Goal: Task Accomplishment & Management: Manage account settings

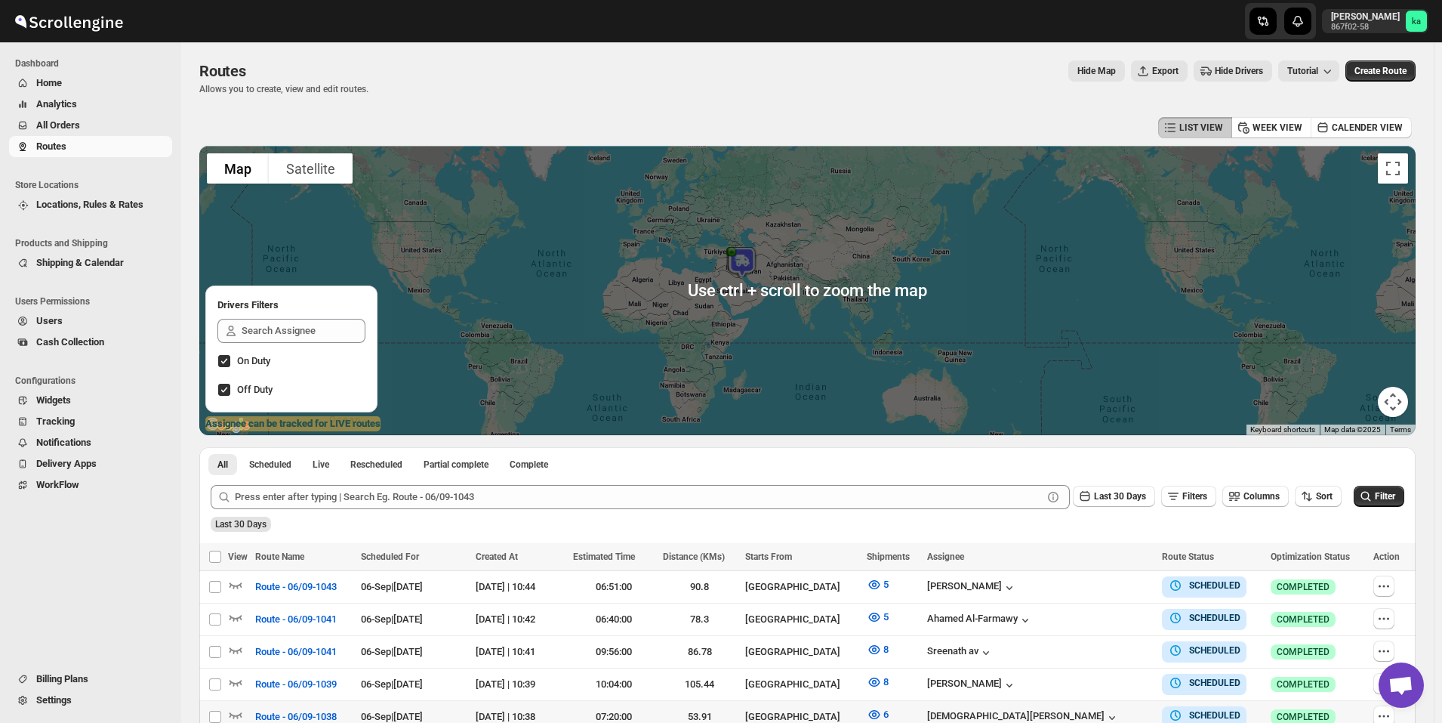
scroll to position [227, 0]
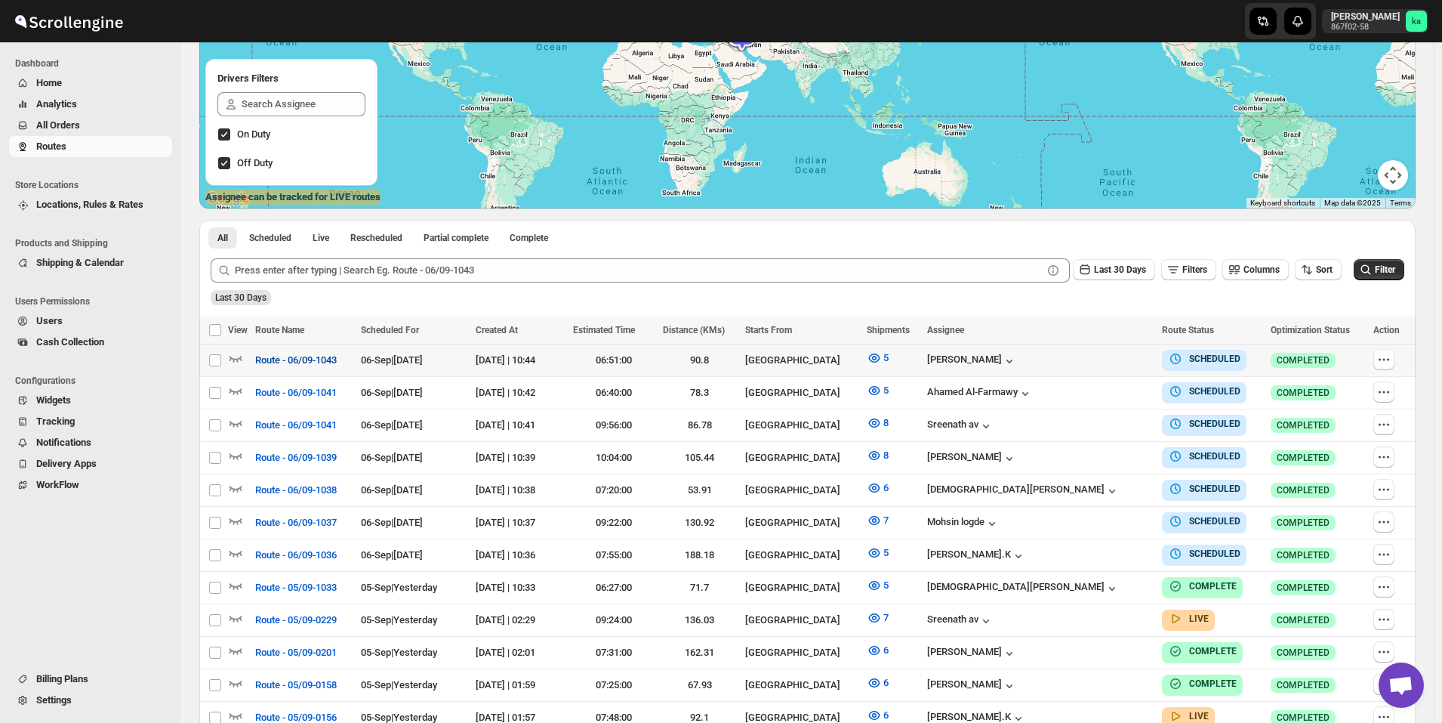
click at [318, 365] on span "Route - 06/09-1043" at bounding box center [296, 360] width 82 height 15
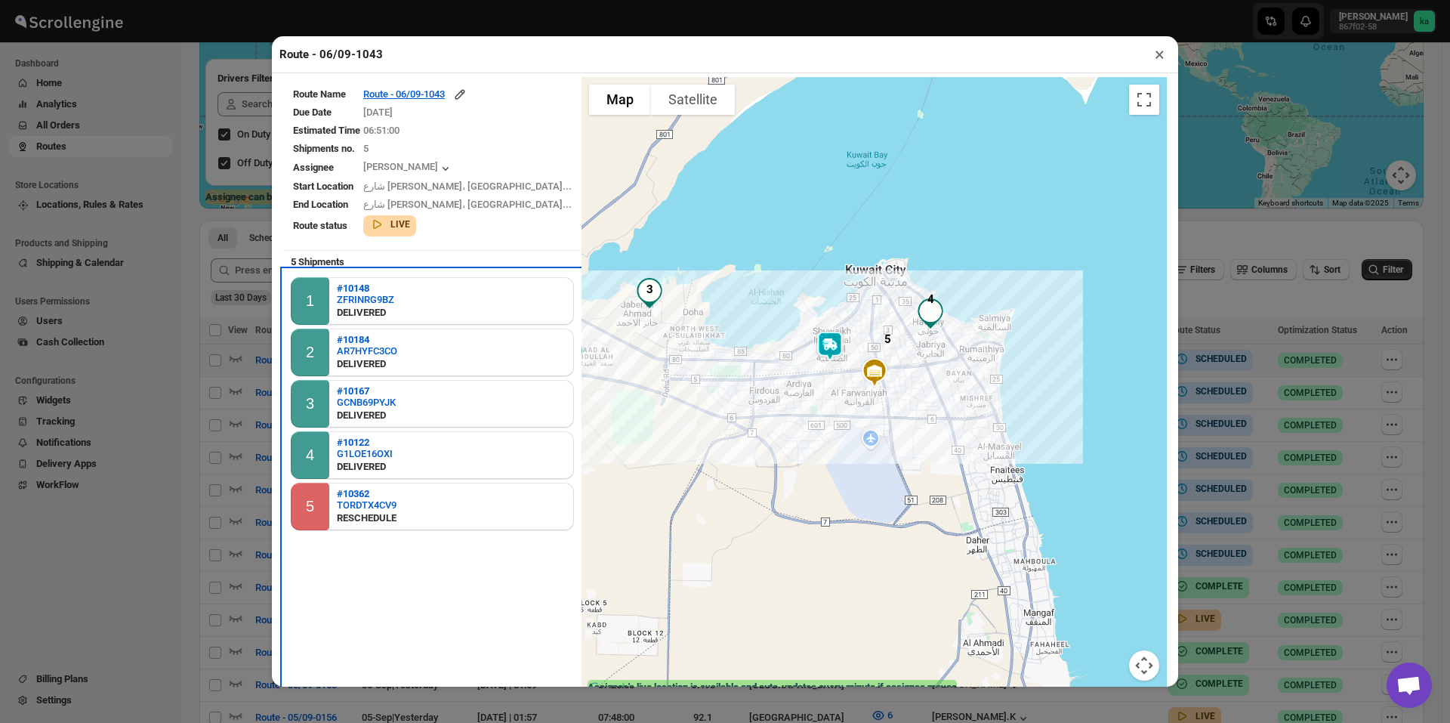
click at [430, 512] on div "5 #10362 TORDTX4CV9 RESCHEDULE" at bounding box center [432, 507] width 283 height 48
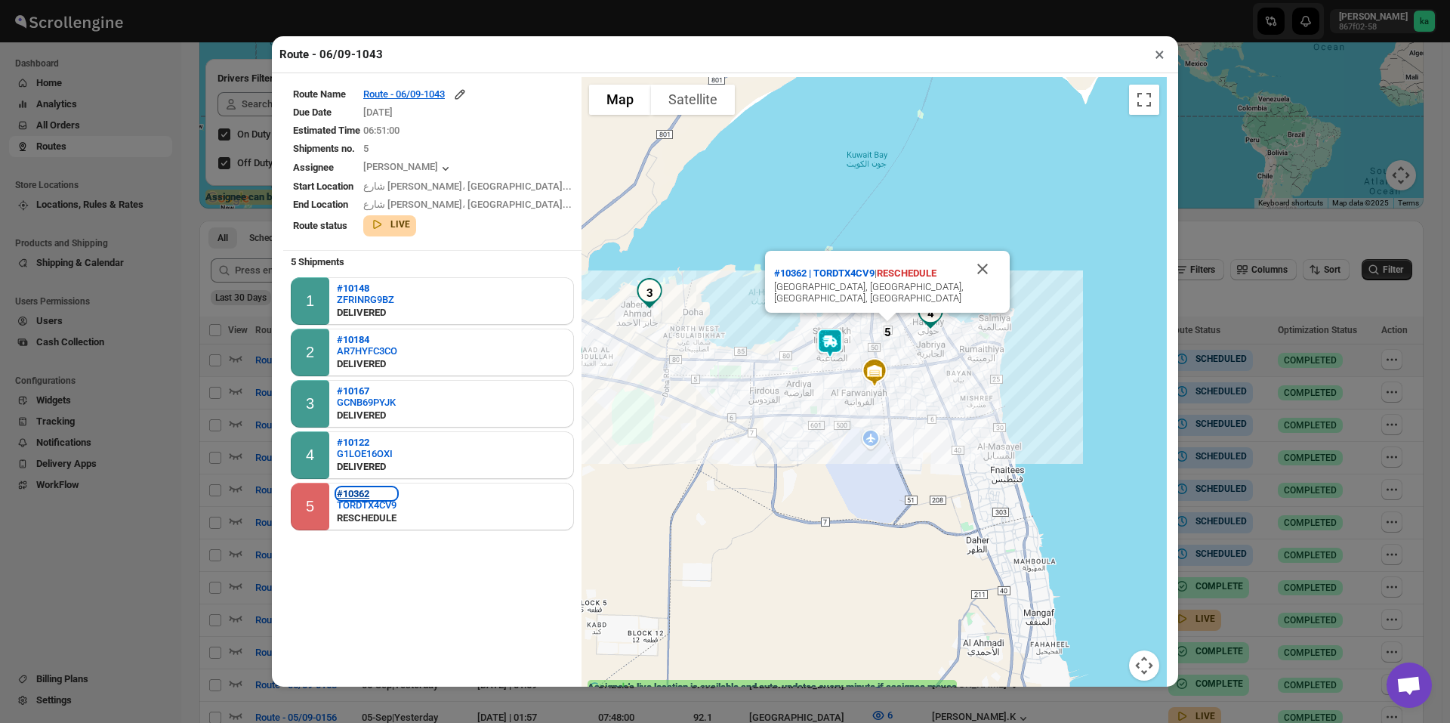
click at [369, 496] on b "#10362" at bounding box center [353, 493] width 32 height 11
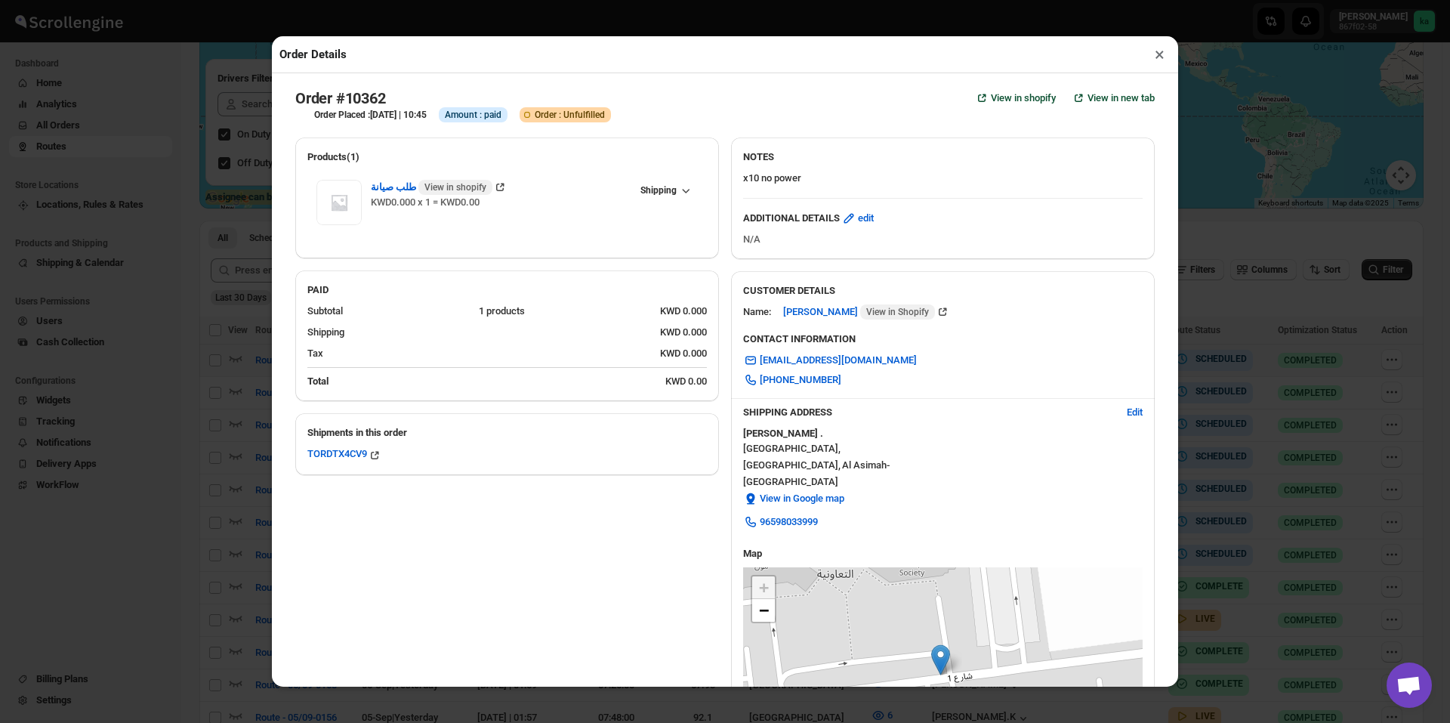
click at [214, 498] on div "Order Details × Order #10362 View in shopify View in new tab Order Placed : [DA…" at bounding box center [725, 361] width 1450 height 723
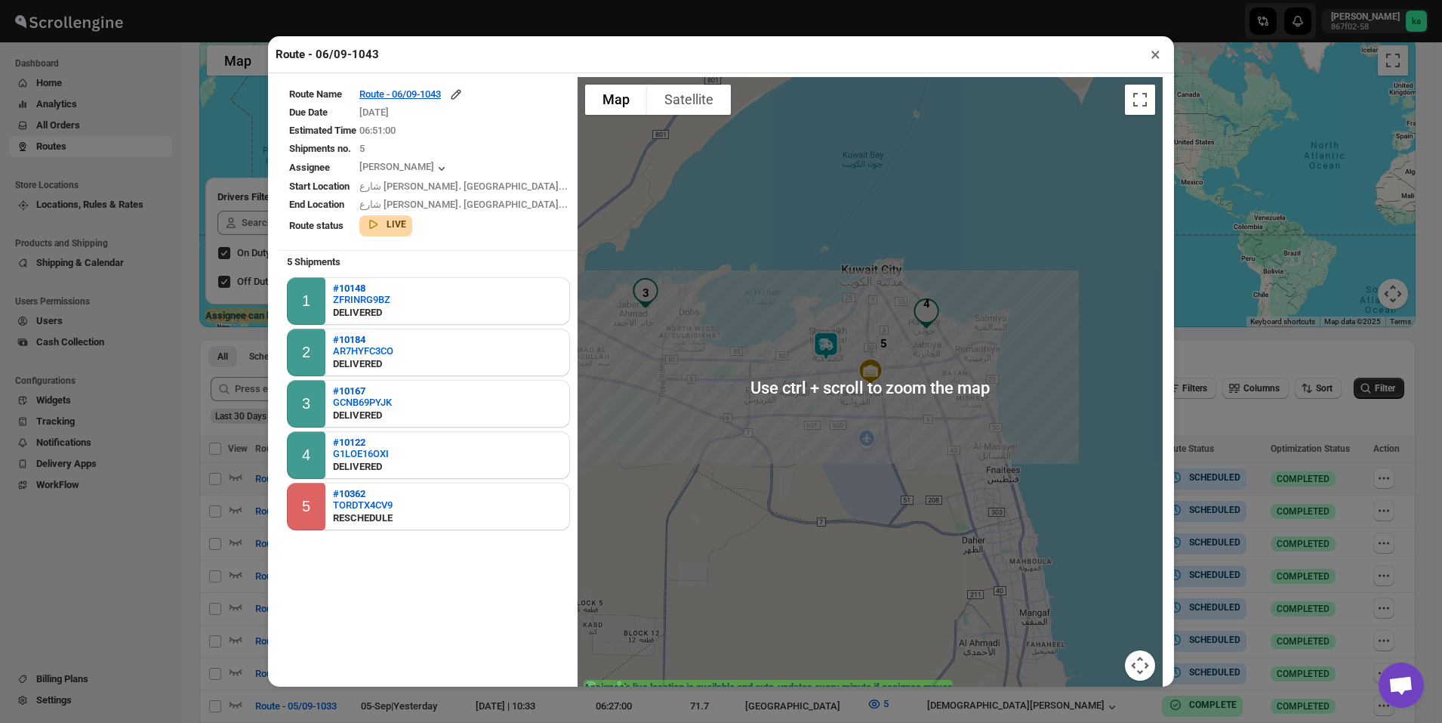
scroll to position [76, 0]
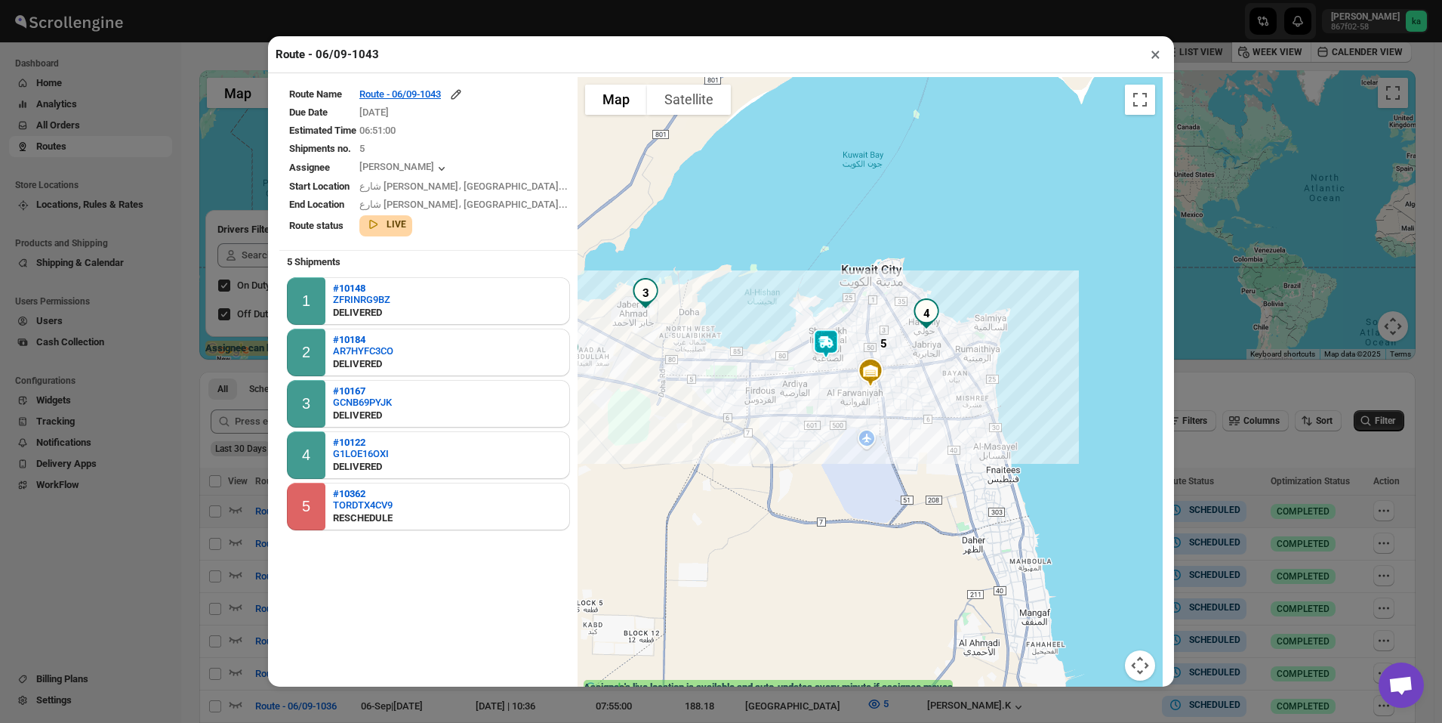
click at [212, 356] on div "Route - 06/09-1043 × Route Name Route - 06/09-1043 Due Date [DATE] Estimated Ti…" at bounding box center [721, 361] width 1442 height 723
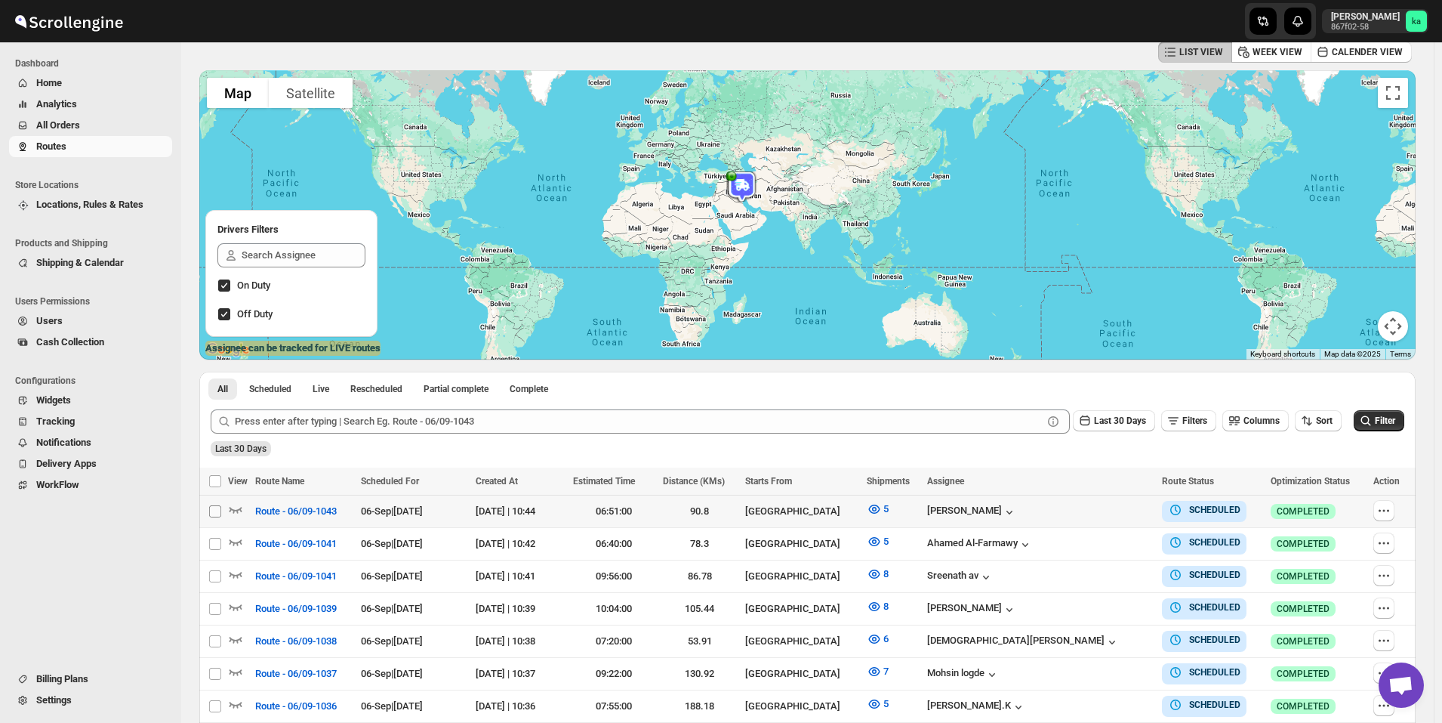
click at [217, 512] on input "Select route" at bounding box center [215, 511] width 12 height 12
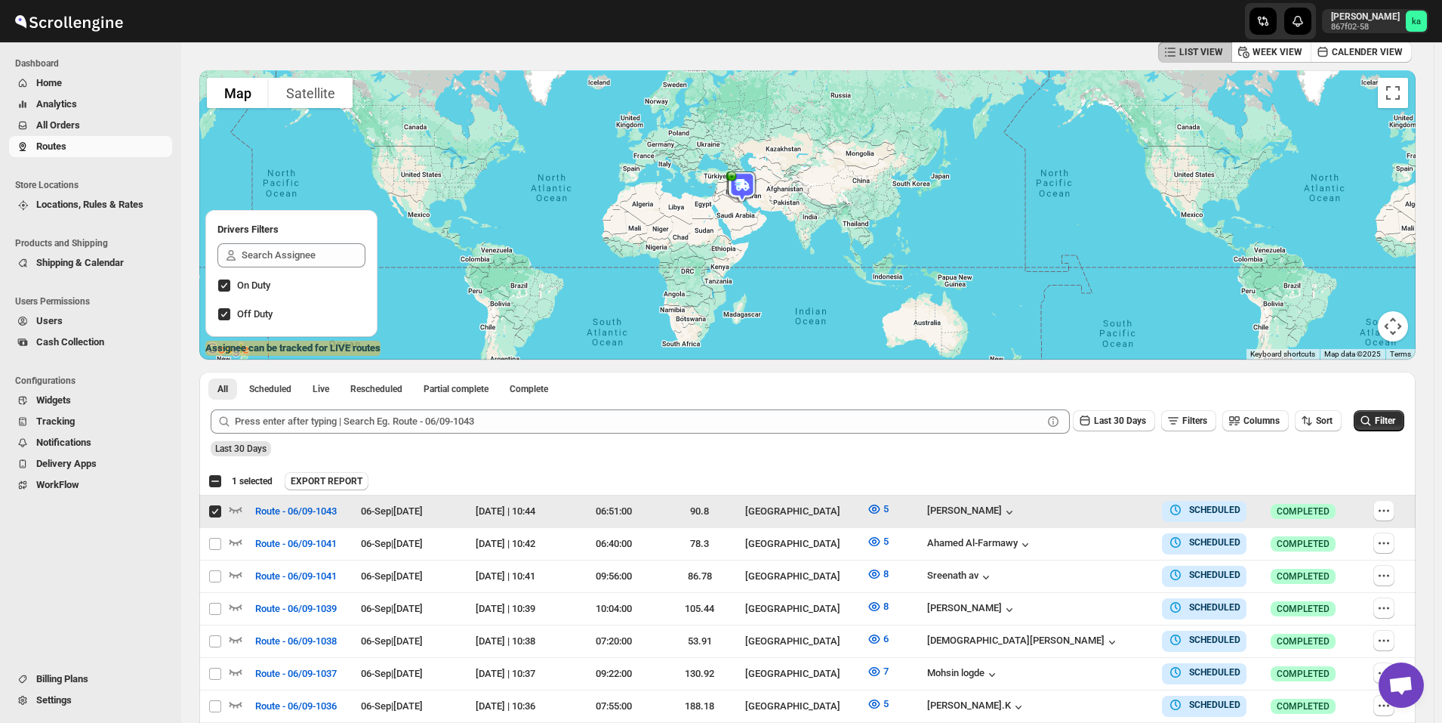
click at [221, 518] on td "Select route" at bounding box center [213, 511] width 29 height 32
checkbox input "false"
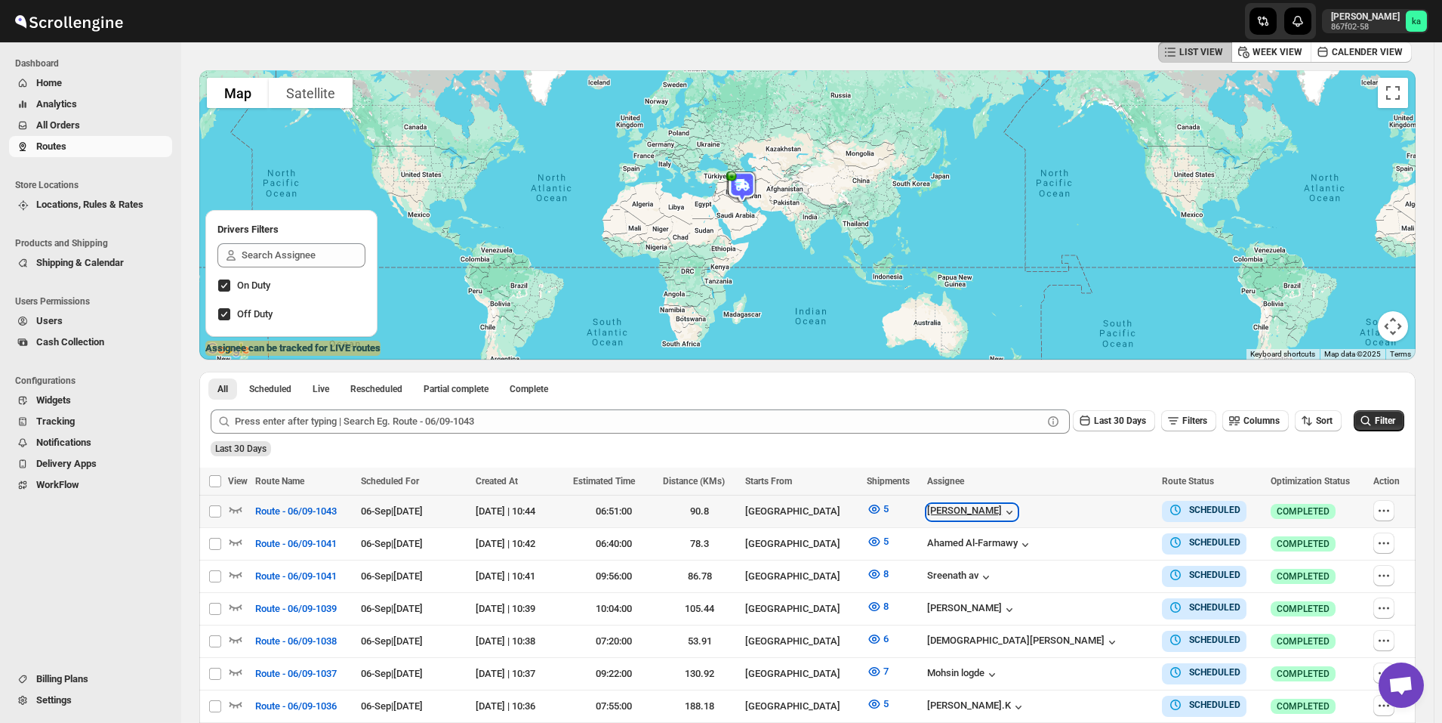
click at [1017, 505] on div "[PERSON_NAME]" at bounding box center [972, 511] width 90 height 15
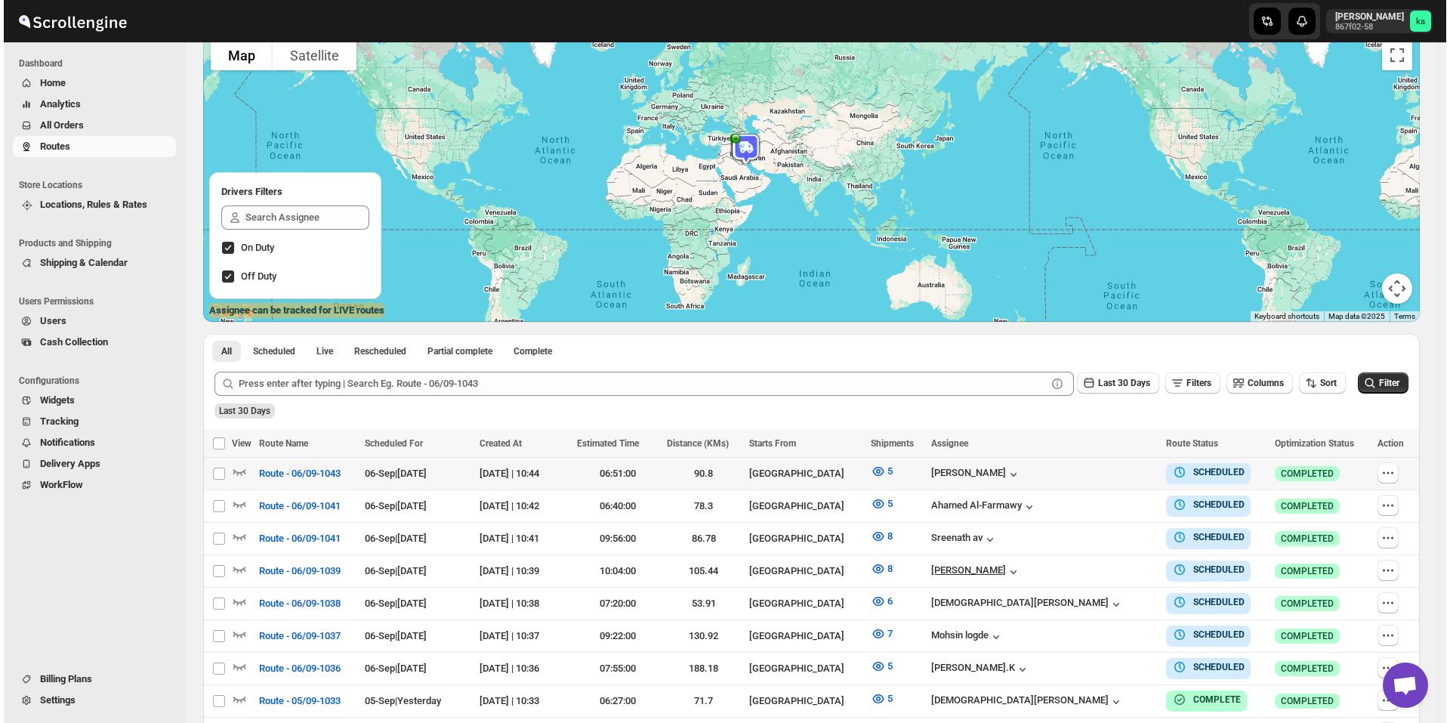
scroll to position [151, 0]
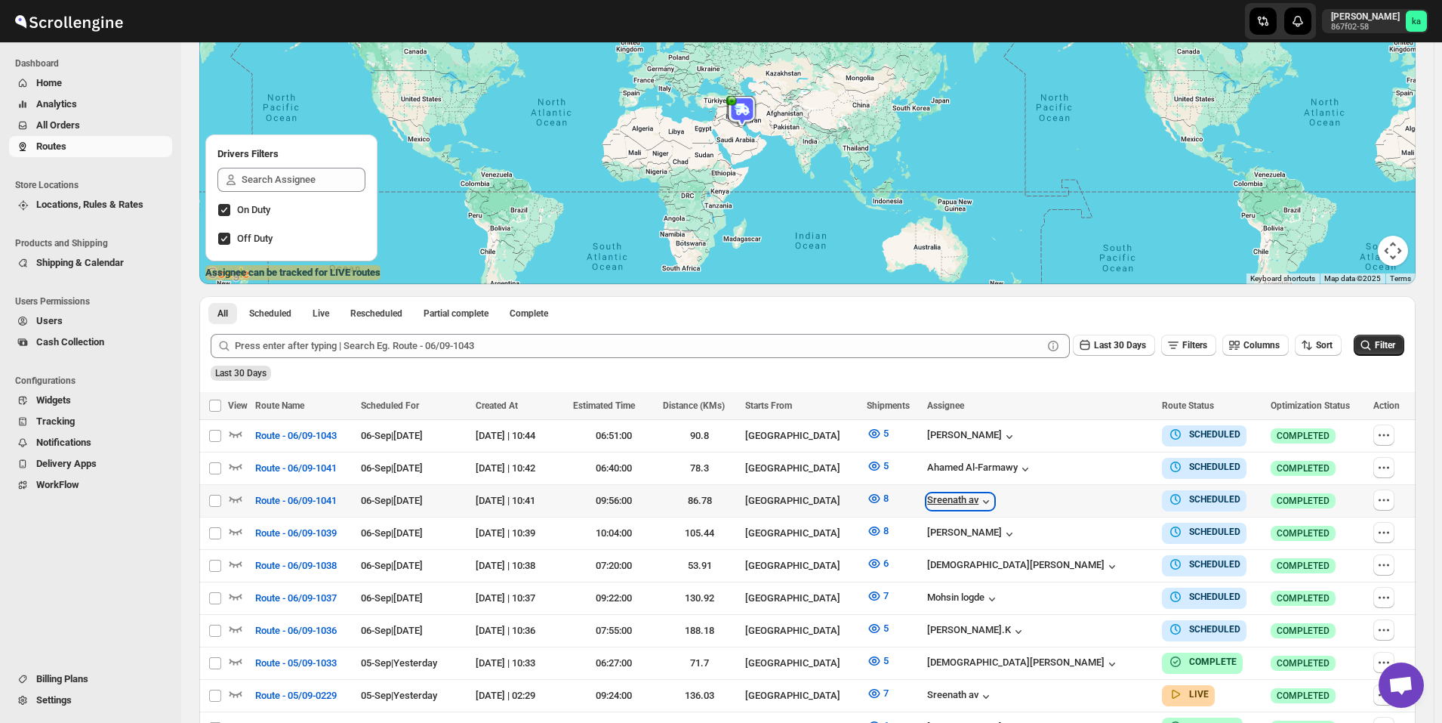
click at [982, 499] on div "Sreenath av" at bounding box center [960, 501] width 66 height 15
click at [313, 497] on span "Route - 06/09-1041" at bounding box center [296, 500] width 82 height 15
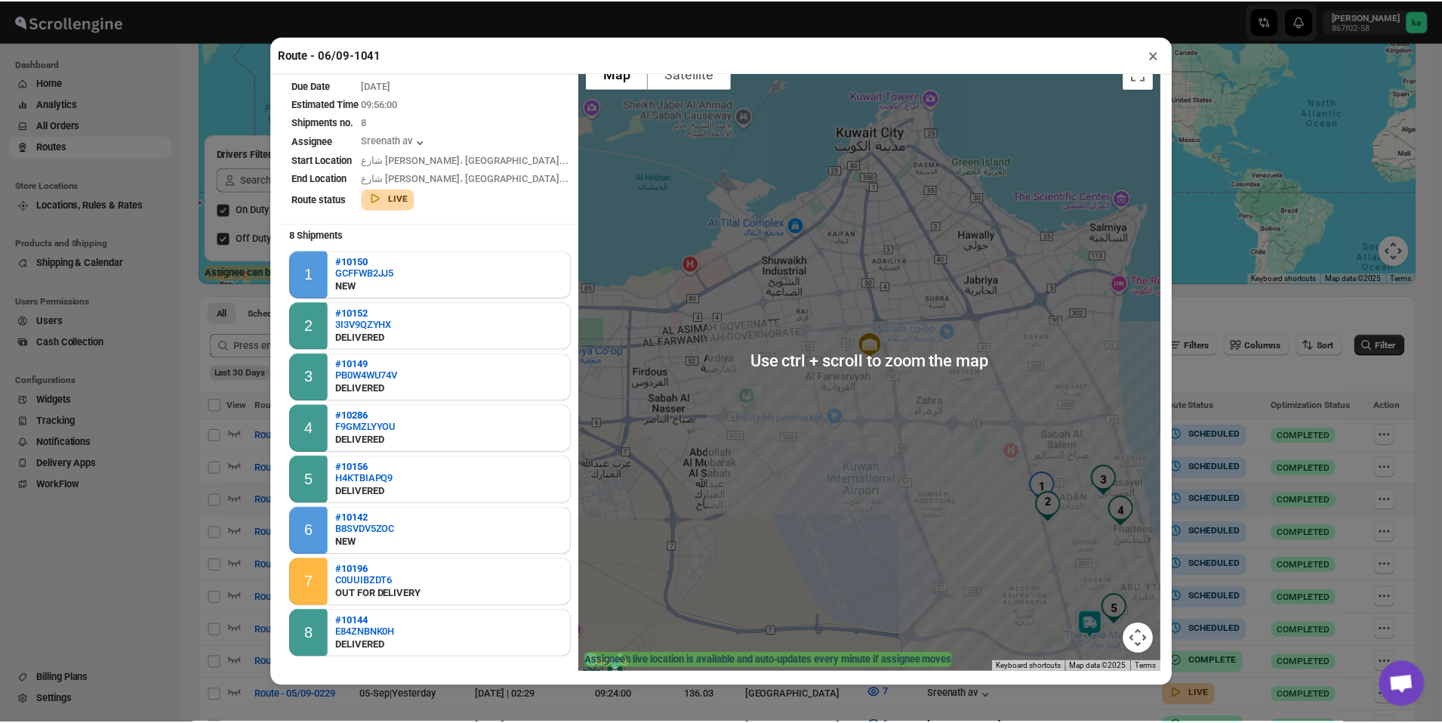
scroll to position [45, 0]
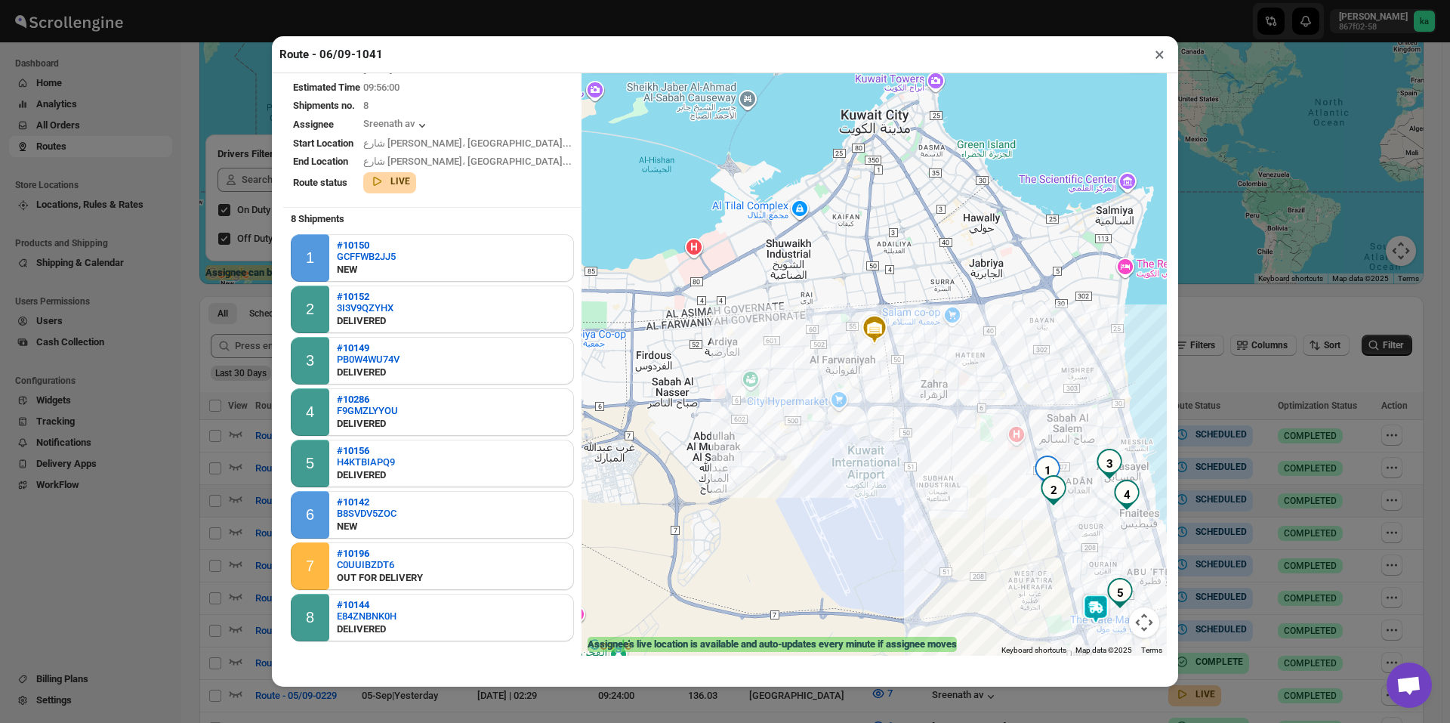
click at [1257, 312] on div "Route - 06/09-1041 × Route Name Route - 06/09-1041 Due Date [DATE] Estimated Ti…" at bounding box center [725, 361] width 1450 height 723
